Goal: Task Accomplishment & Management: Manage account settings

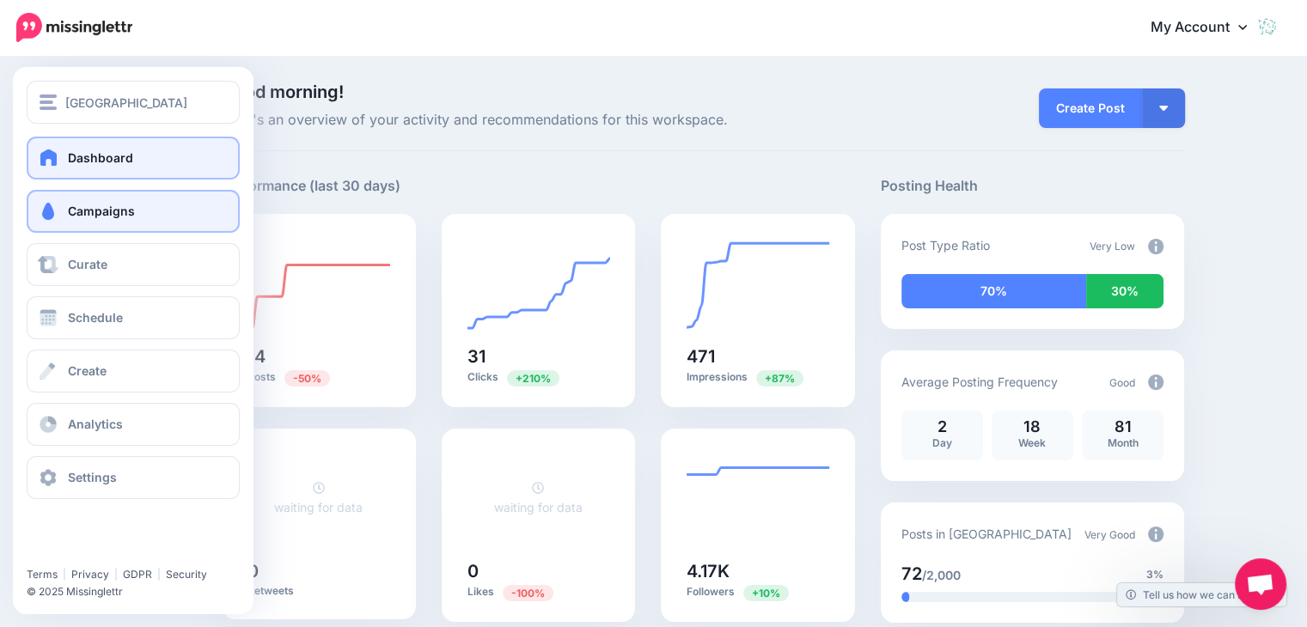
click at [146, 210] on link "Campaigns" at bounding box center [133, 211] width 213 height 43
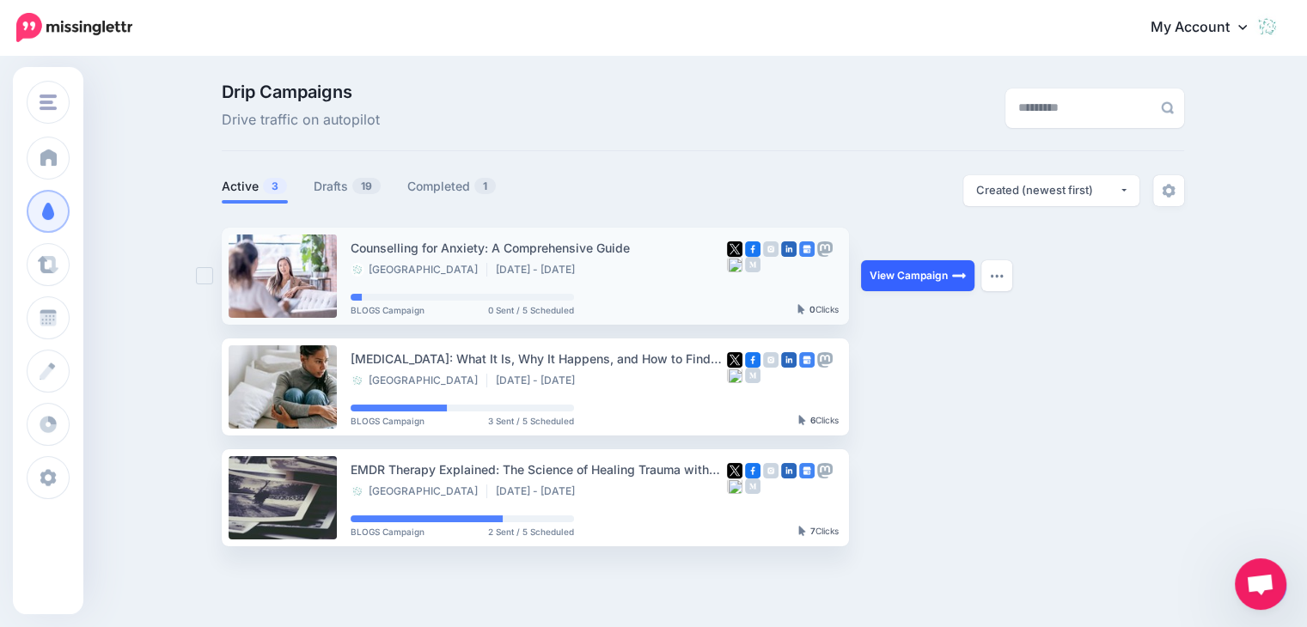
click at [927, 272] on link "View Campaign" at bounding box center [917, 275] width 113 height 31
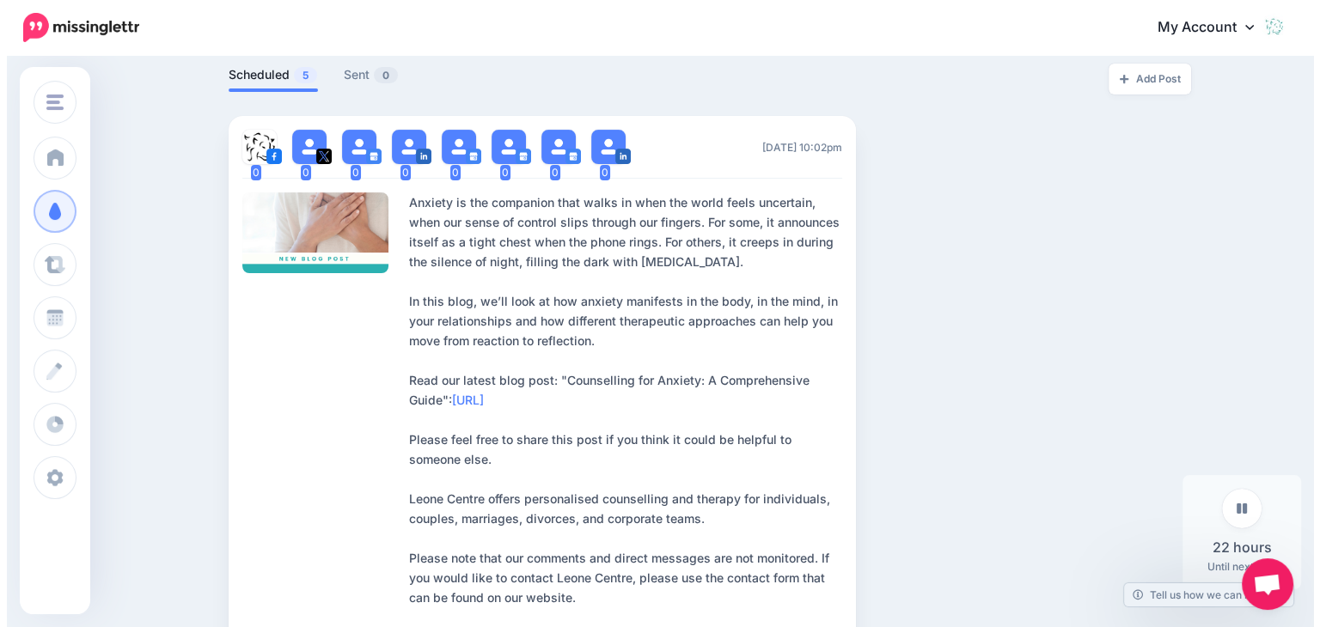
scroll to position [406, 0]
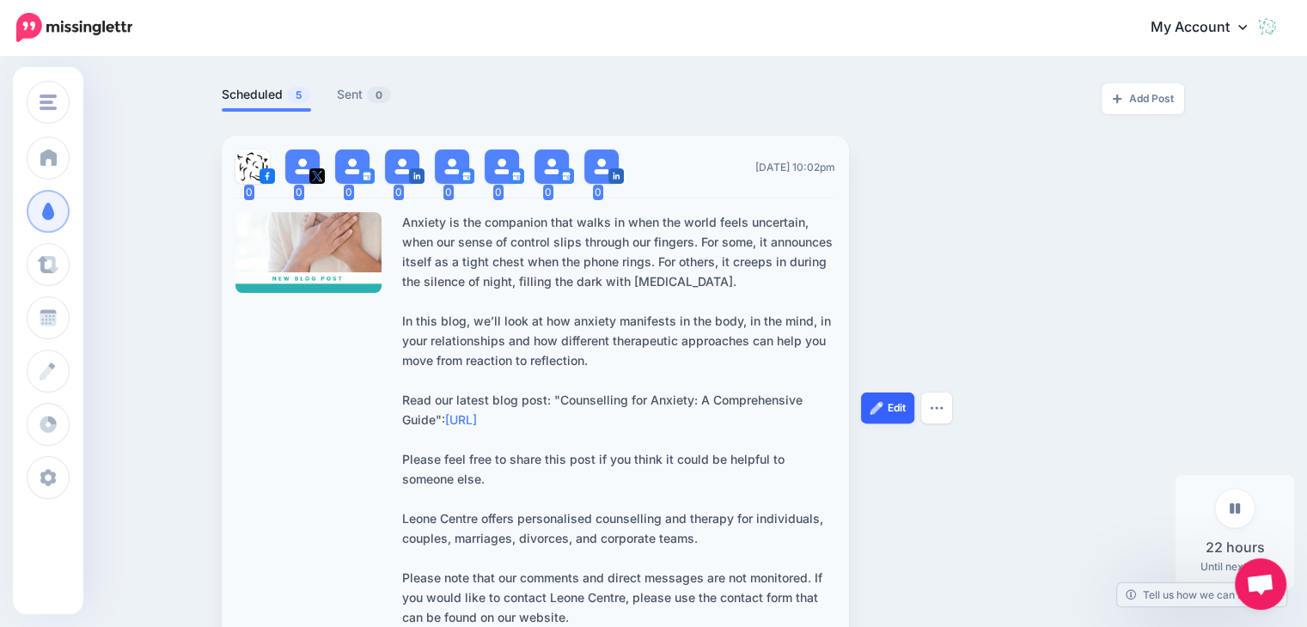
click at [892, 413] on link "Edit" at bounding box center [887, 408] width 53 height 31
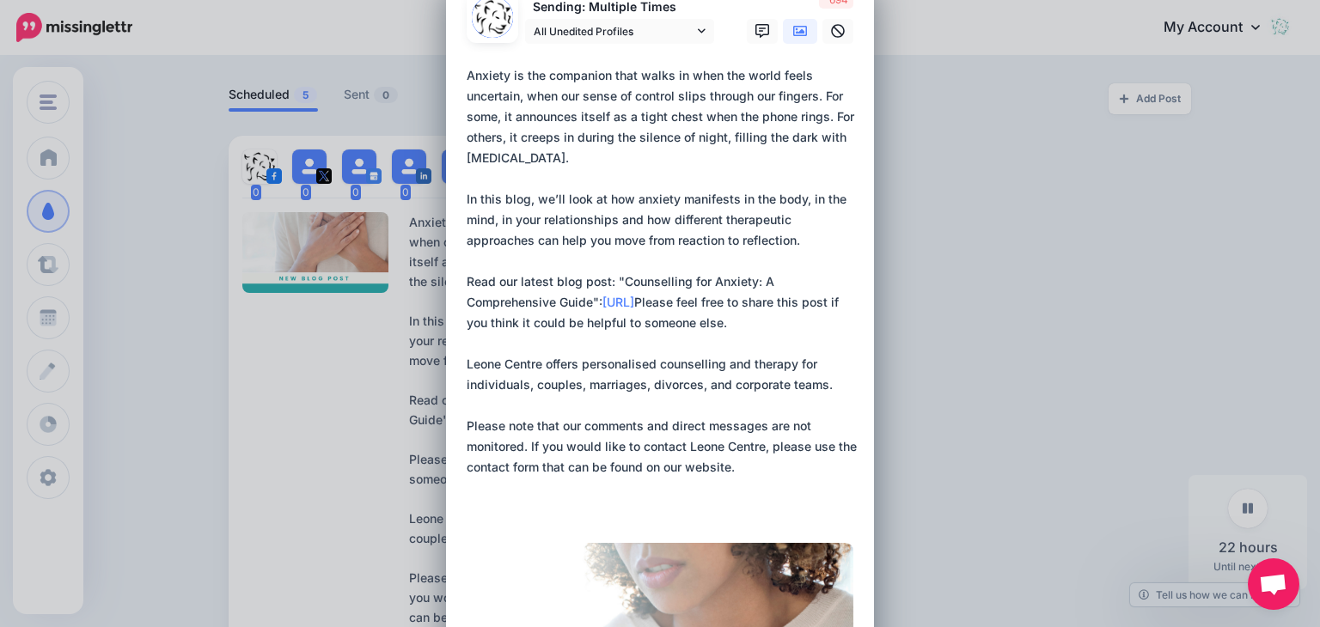
scroll to position [0, 0]
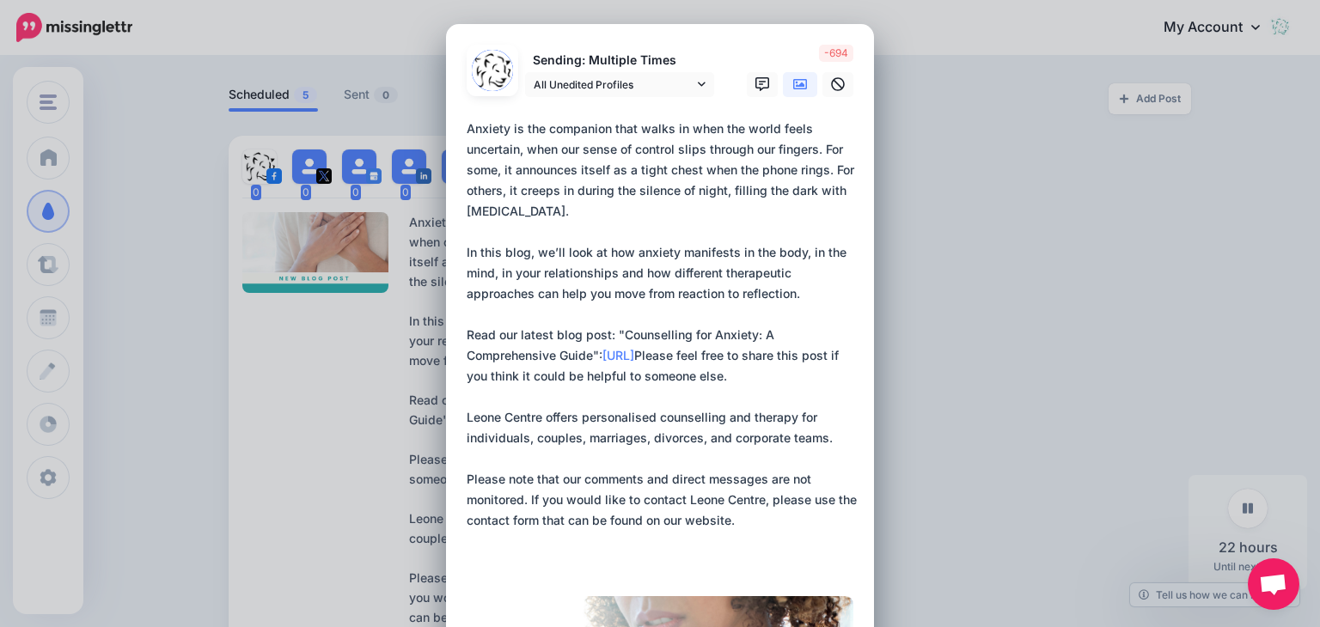
click at [936, 315] on div "Edit Post Loading Sending: Multiple Times" at bounding box center [660, 313] width 1320 height 627
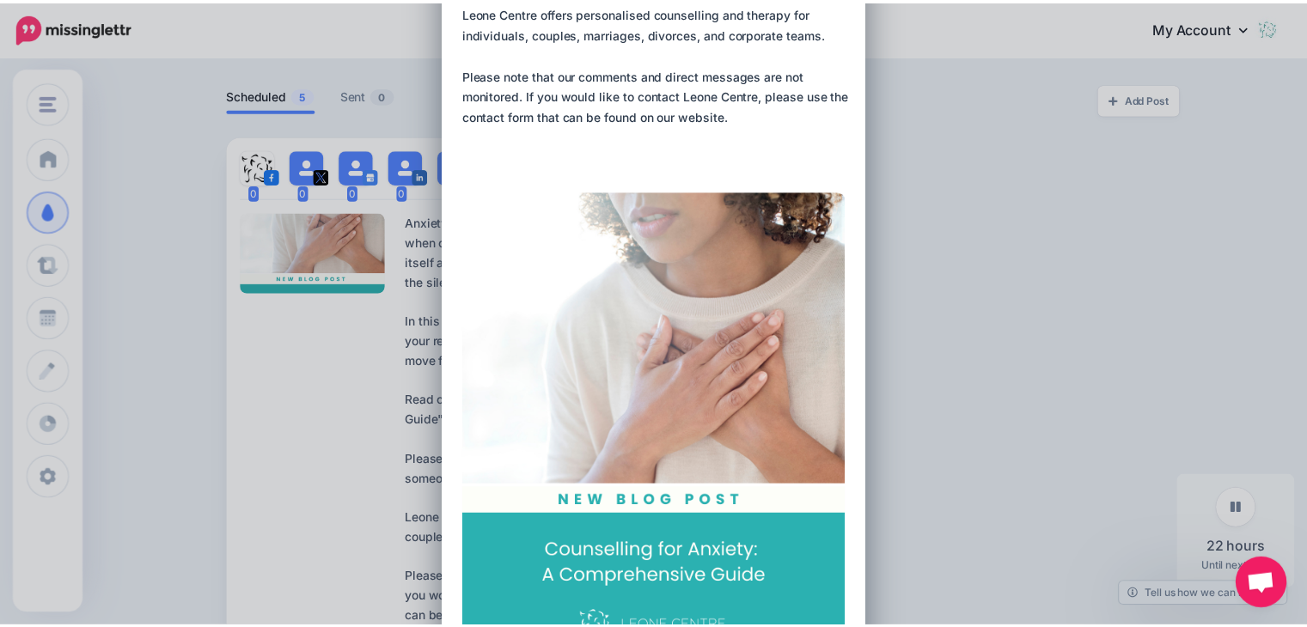
scroll to position [516, 0]
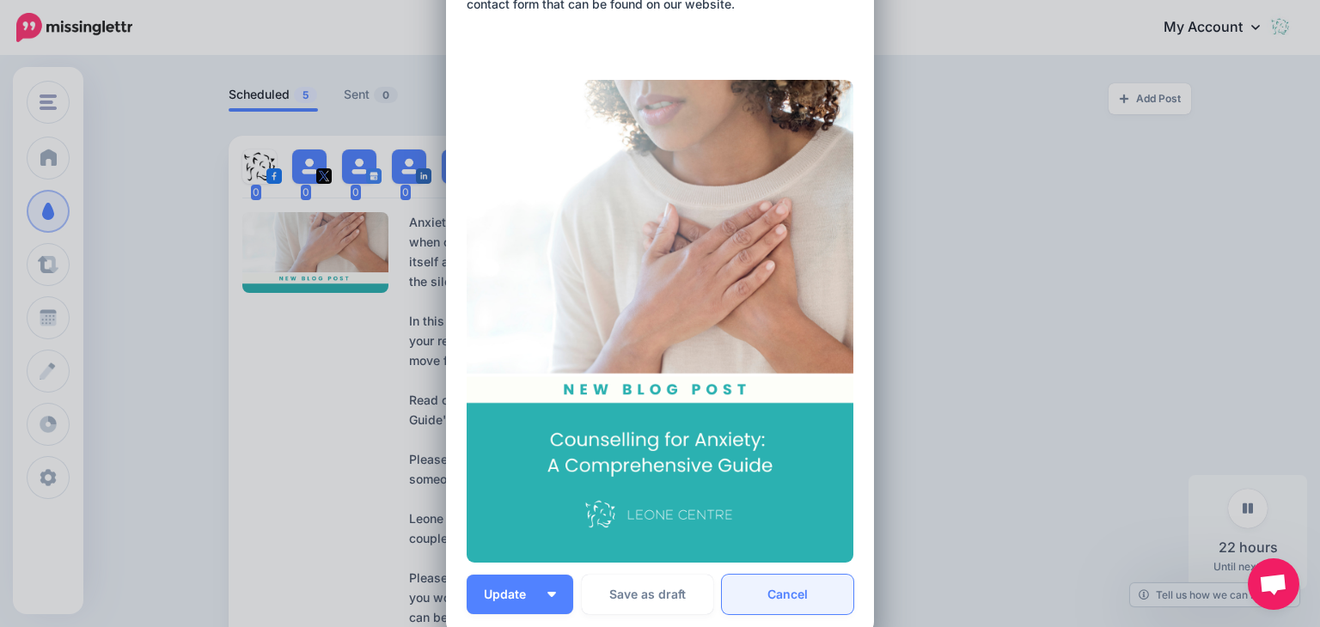
click at [798, 592] on link "Cancel" at bounding box center [787, 595] width 131 height 40
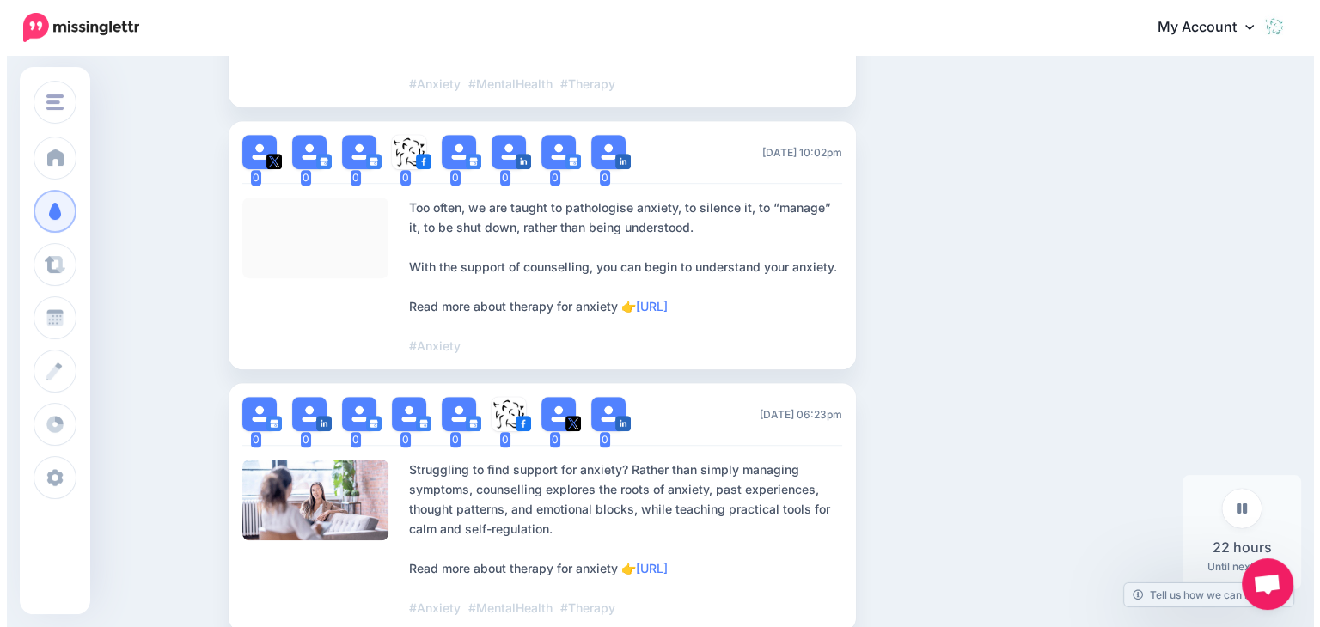
scroll to position [976, 0]
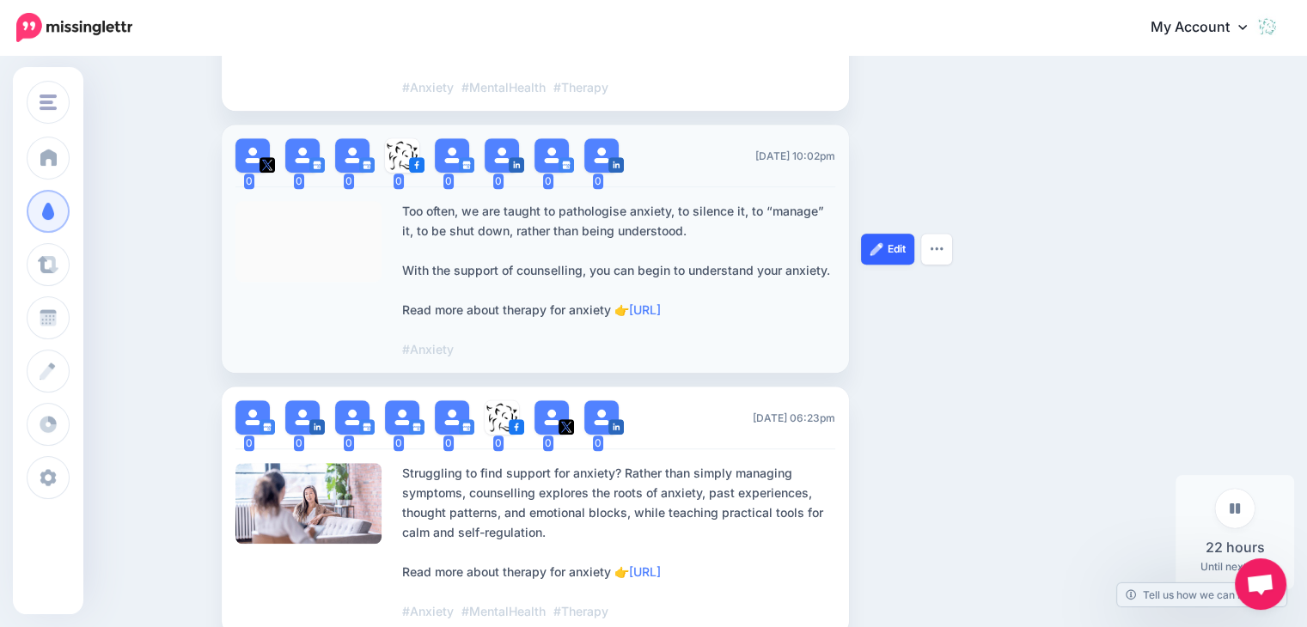
click at [883, 250] on img at bounding box center [876, 249] width 14 height 14
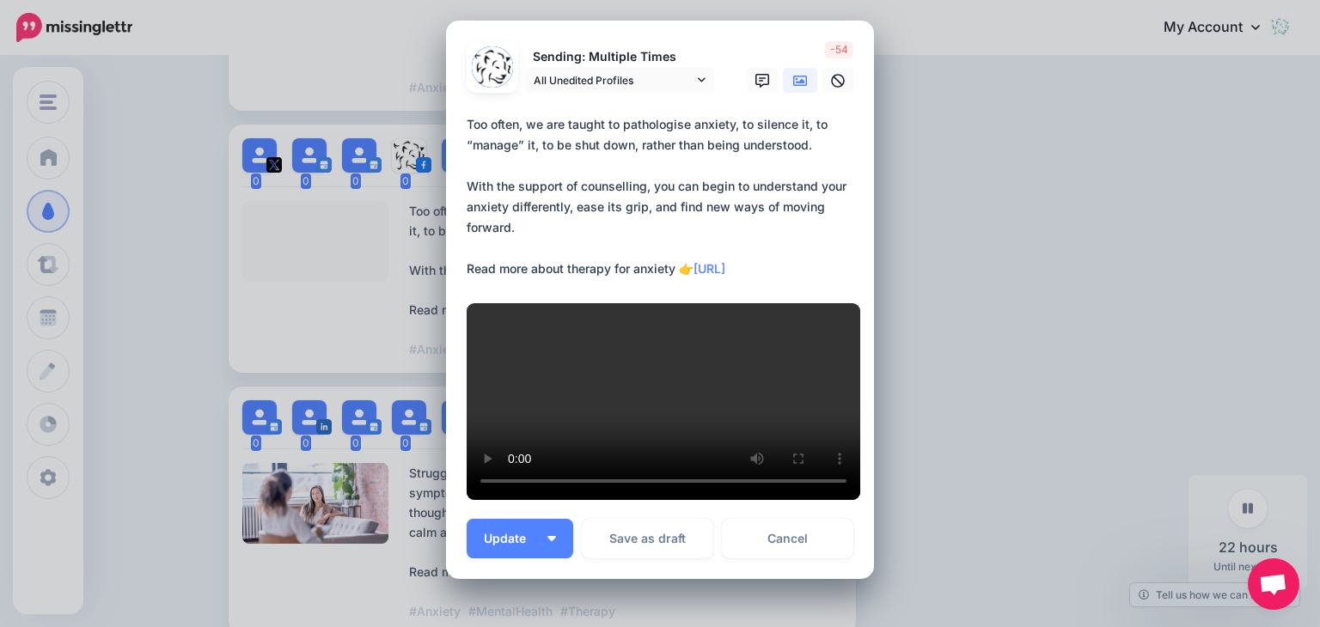
scroll to position [0, 0]
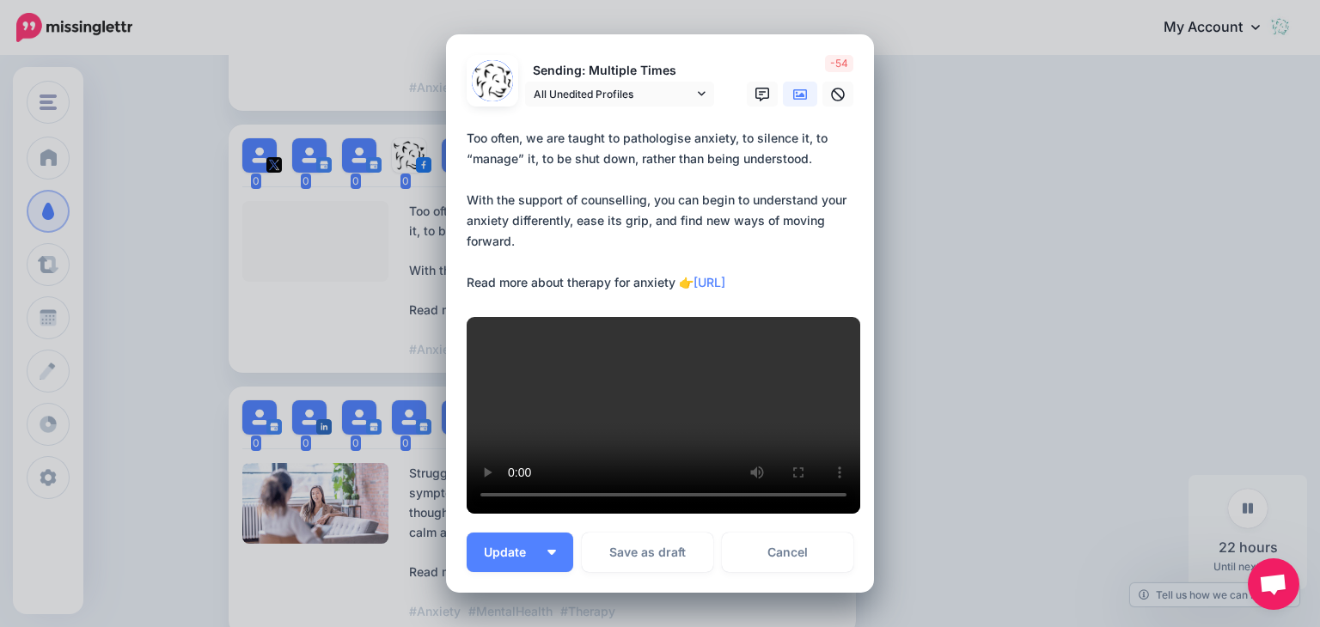
click at [969, 118] on div "Edit Post Loading Sending: Multiple Times" at bounding box center [660, 313] width 1320 height 627
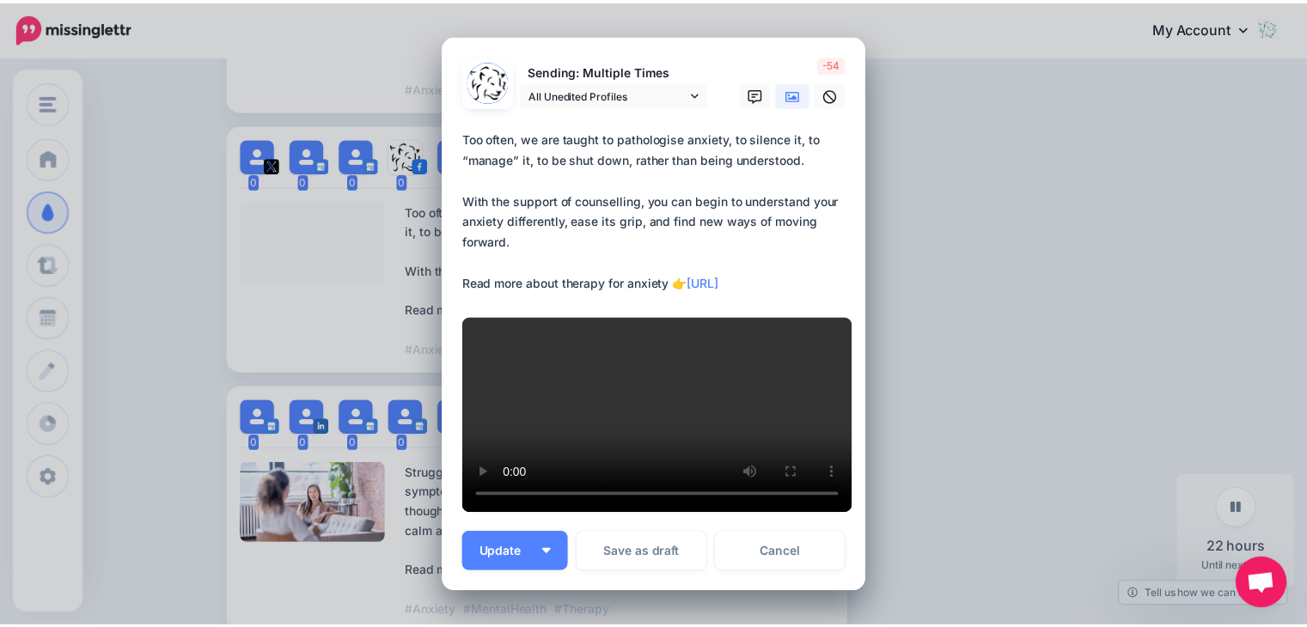
scroll to position [436, 0]
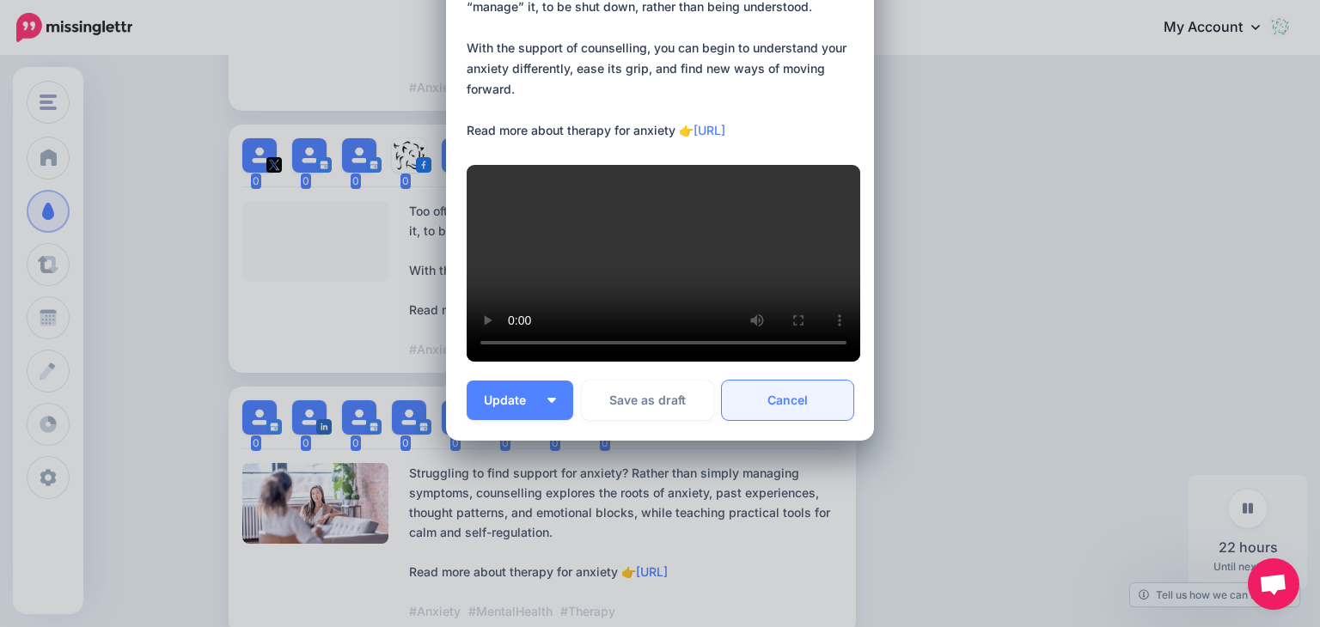
click at [787, 393] on link "Cancel" at bounding box center [787, 401] width 131 height 40
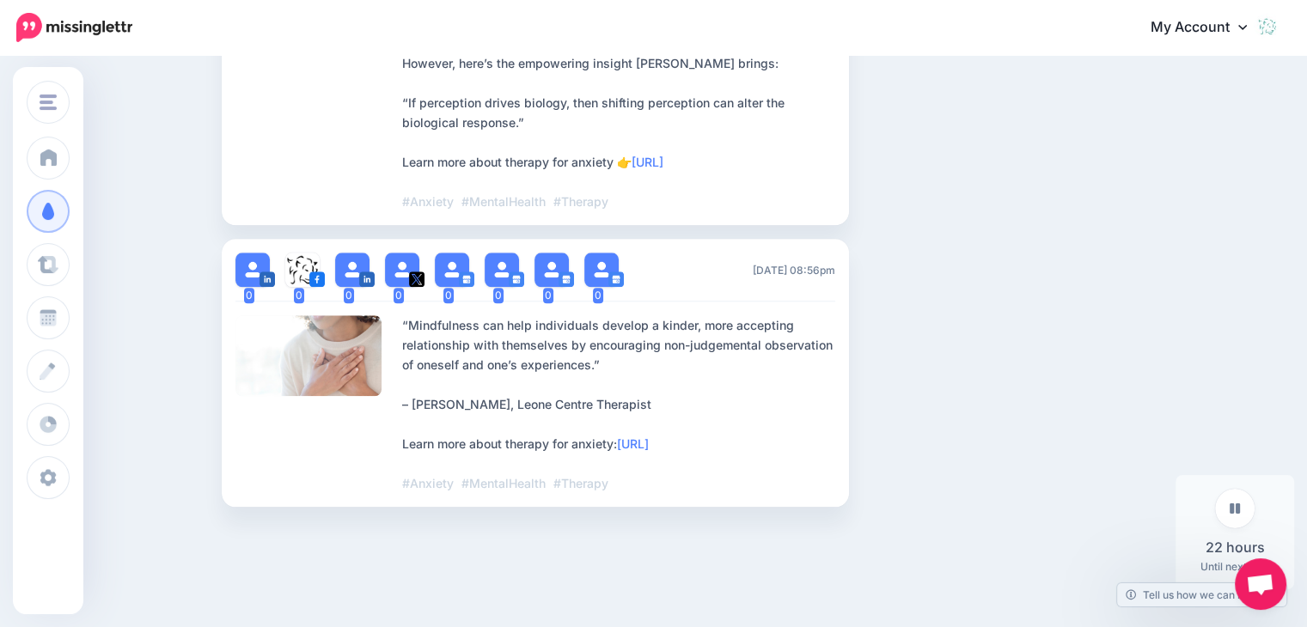
scroll to position [1818, 0]
